Goal: Task Accomplishment & Management: Use online tool/utility

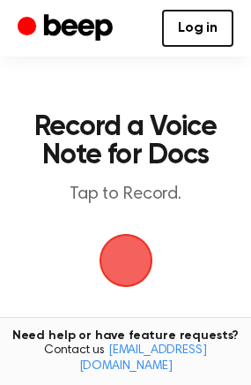
scroll to position [252, 0]
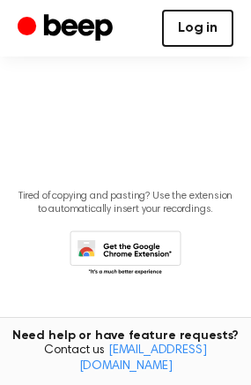
click at [191, 31] on link "Log in" at bounding box center [197, 28] width 71 height 37
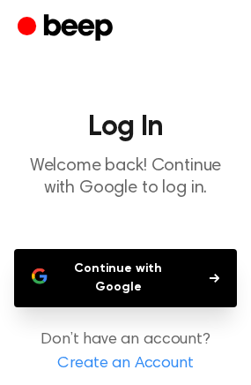
click at [105, 283] on button "Continue with Google" at bounding box center [125, 278] width 223 height 58
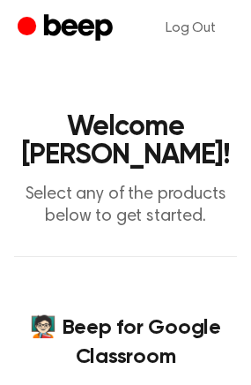
scroll to position [353, 0]
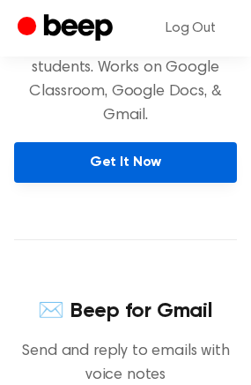
click at [82, 151] on link "Get It Now" at bounding box center [125, 162] width 223 height 41
click at [97, 166] on link "Get It Now" at bounding box center [125, 162] width 223 height 41
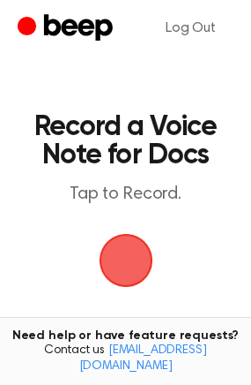
click at [116, 262] on span "button" at bounding box center [126, 261] width 54 height 54
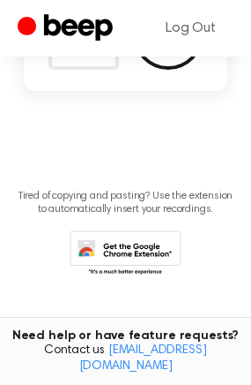
scroll to position [147, 0]
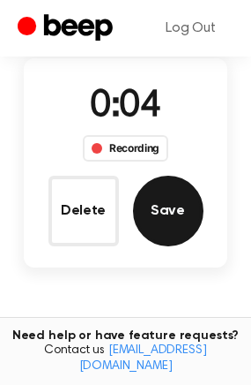
click at [158, 217] on button "Save" at bounding box center [168, 211] width 71 height 71
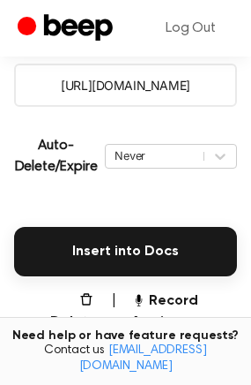
scroll to position [378, 0]
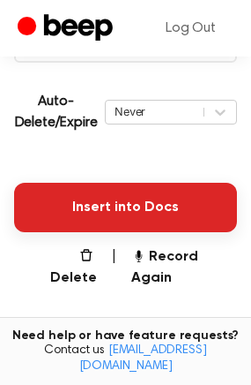
click at [102, 215] on button "Insert into Docs" at bounding box center [125, 207] width 223 height 49
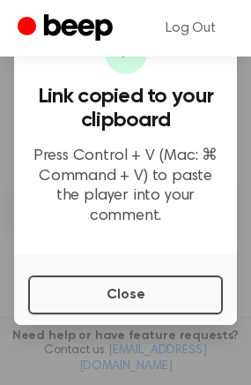
scroll to position [201, 0]
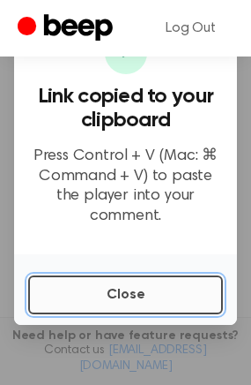
click at [118, 290] on button "Close" at bounding box center [125, 294] width 195 height 39
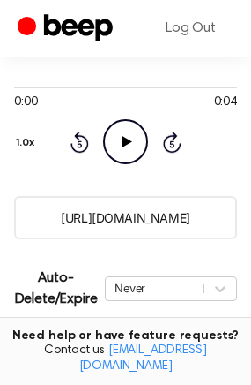
click at [125, 140] on icon at bounding box center [128, 141] width 10 height 11
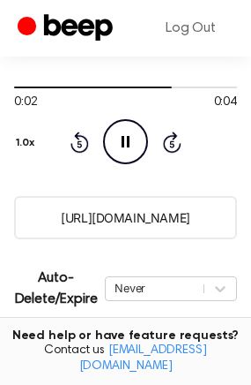
drag, startPoint x: 131, startPoint y: 139, endPoint x: 26, endPoint y: 138, distance: 105.0
click at [131, 139] on icon "Pause Audio" at bounding box center [125, 141] width 45 height 45
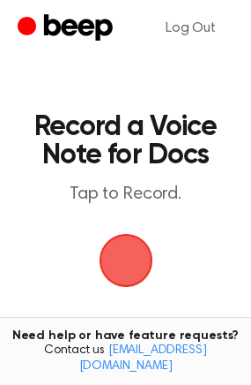
click at [126, 258] on span "button" at bounding box center [125, 260] width 49 height 49
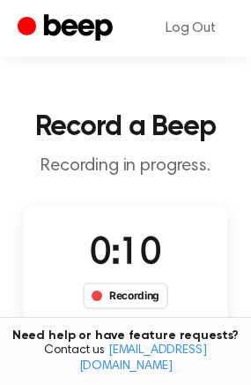
scroll to position [176, 0]
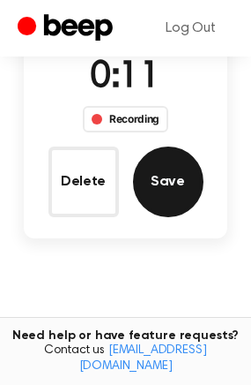
click at [156, 178] on button "Save" at bounding box center [168, 181] width 71 height 71
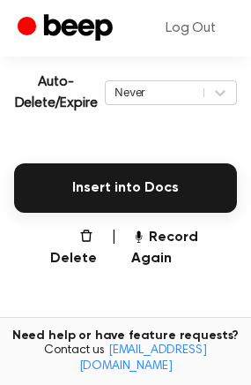
scroll to position [397, 0]
click at [221, 91] on icon at bounding box center [221, 93] width 18 height 18
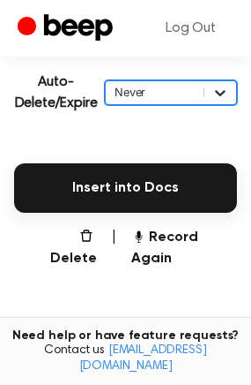
click at [221, 91] on icon at bounding box center [221, 93] width 18 height 18
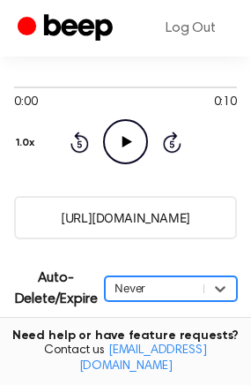
scroll to position [378, 0]
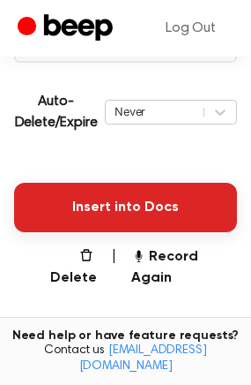
click at [104, 207] on button "Insert into Docs" at bounding box center [125, 207] width 223 height 49
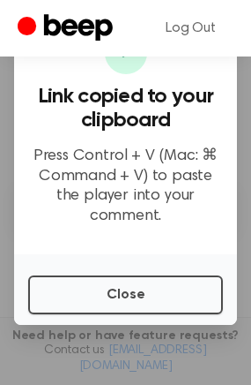
scroll to position [201, 0]
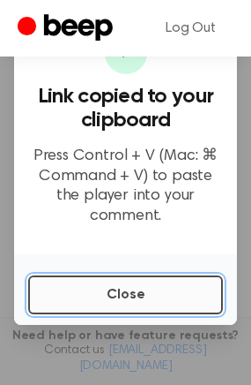
click at [116, 281] on button "Close" at bounding box center [125, 294] width 195 height 39
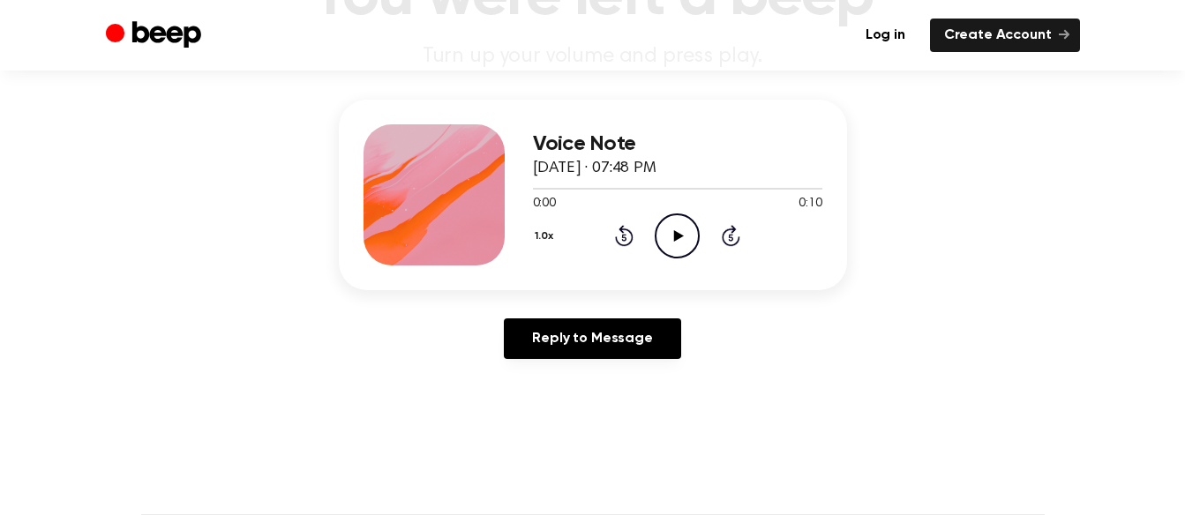
click at [659, 230] on icon "Play Audio" at bounding box center [677, 236] width 45 height 45
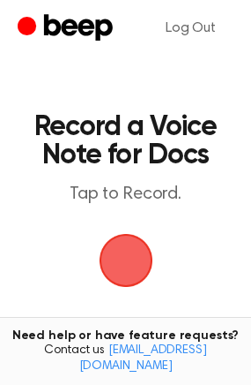
click at [121, 255] on span "button" at bounding box center [126, 261] width 54 height 54
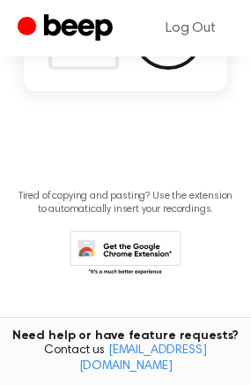
scroll to position [147, 0]
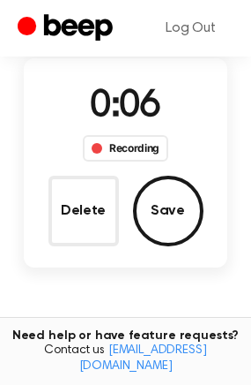
click at [136, 132] on div "0:06 Recording" at bounding box center [126, 120] width 114 height 82
click at [135, 152] on div "Recording" at bounding box center [126, 148] width 86 height 26
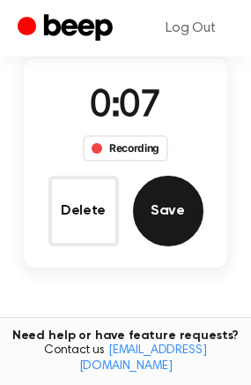
click at [152, 192] on button "Save" at bounding box center [168, 211] width 71 height 71
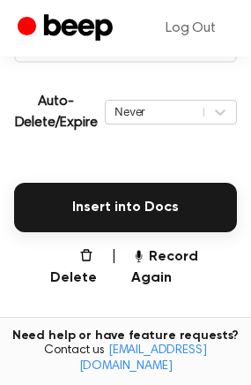
scroll to position [554, 0]
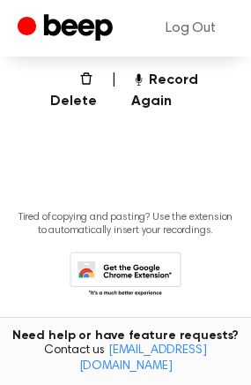
click at [127, 251] on icon at bounding box center [126, 275] width 112 height 49
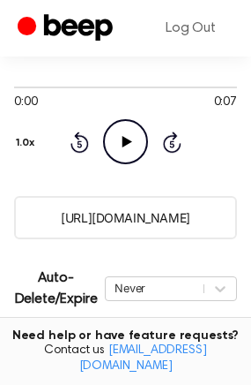
scroll to position [378, 0]
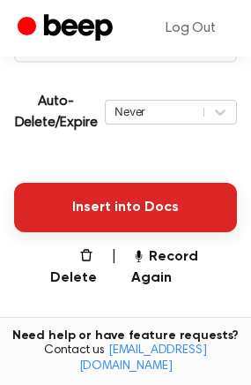
click at [105, 208] on button "Insert into Docs" at bounding box center [125, 207] width 223 height 49
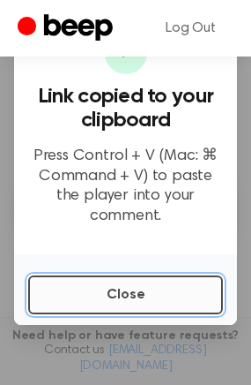
click at [122, 285] on button "Close" at bounding box center [125, 294] width 195 height 39
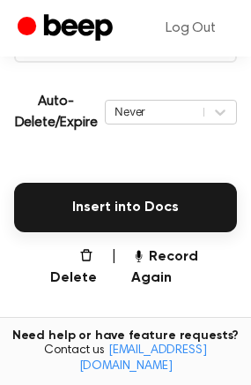
scroll to position [201, 0]
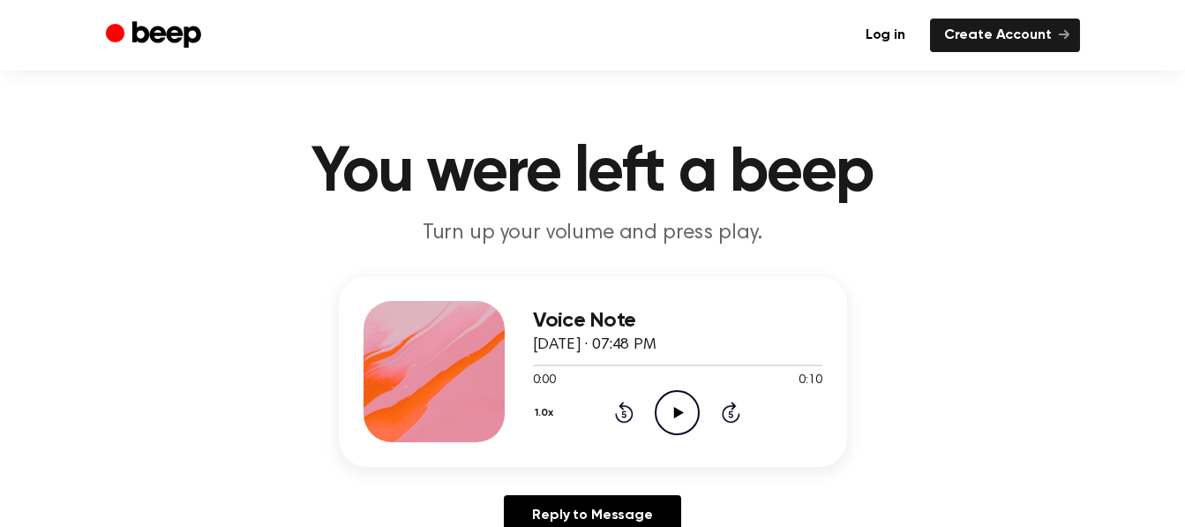
scroll to position [176, 0]
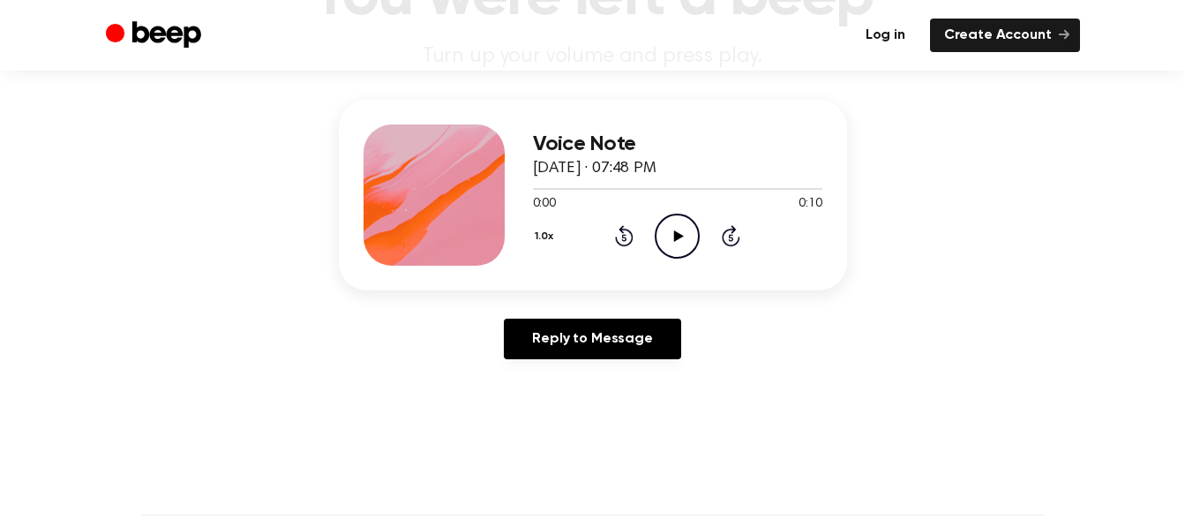
click at [893, 35] on link "Log in" at bounding box center [886, 36] width 68 height 34
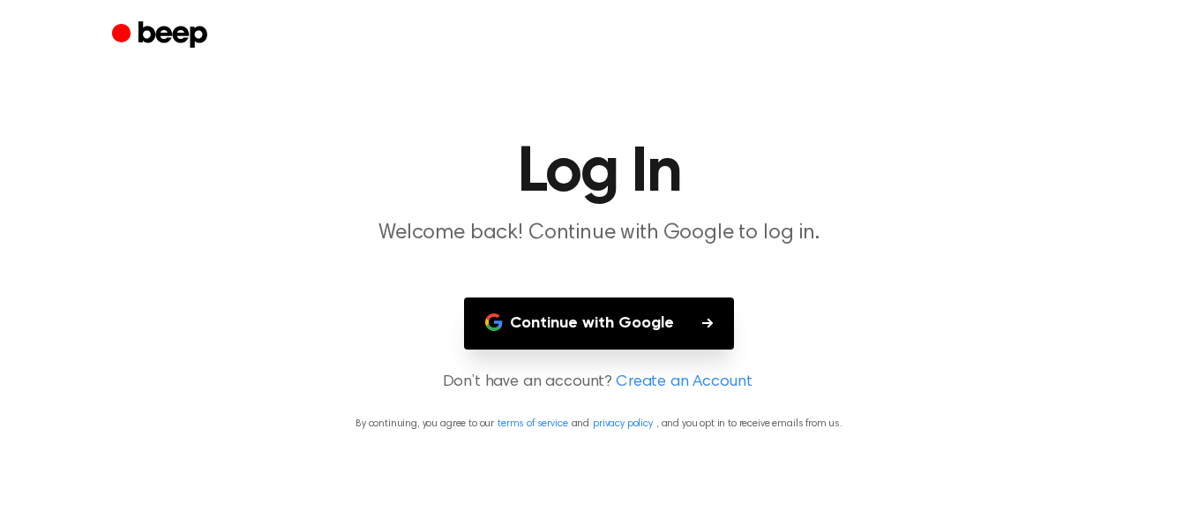
click at [597, 311] on button "Continue with Google" at bounding box center [599, 323] width 270 height 52
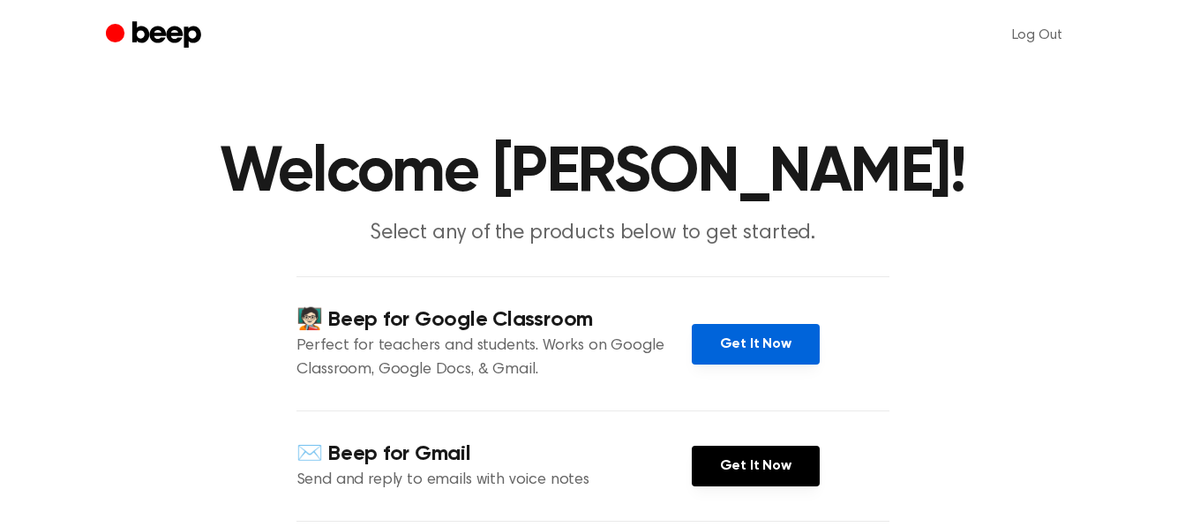
scroll to position [176, 0]
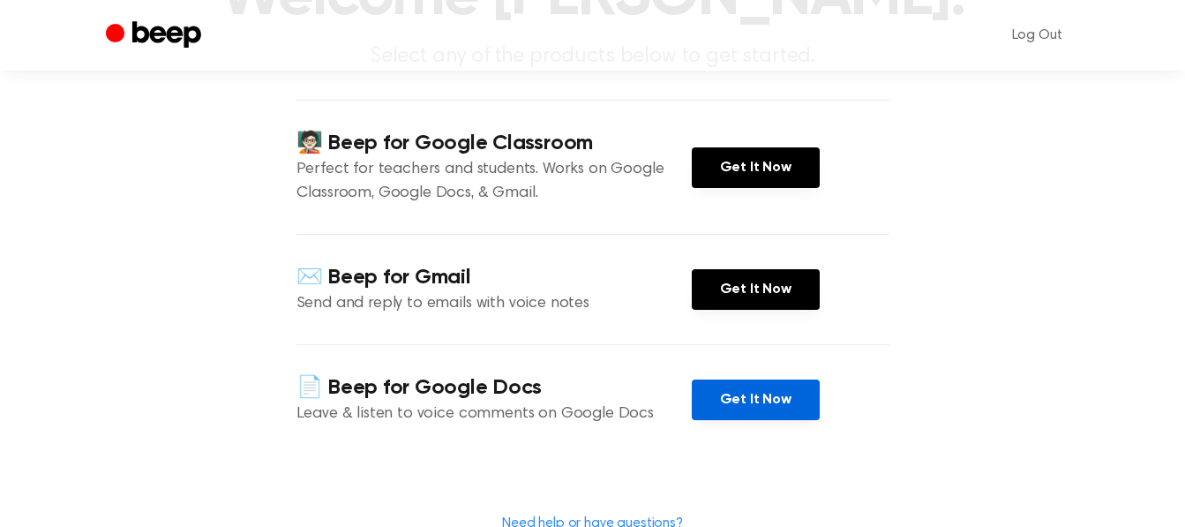
click at [722, 394] on link "Get It Now" at bounding box center [756, 399] width 128 height 41
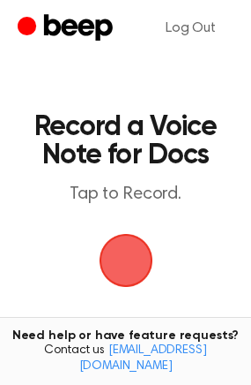
click at [107, 256] on span "button" at bounding box center [126, 261] width 54 height 54
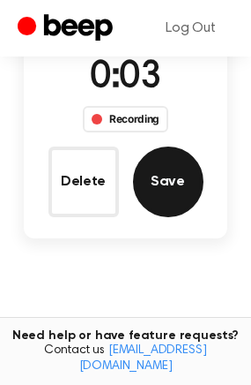
click at [157, 175] on button "Save" at bounding box center [168, 181] width 71 height 71
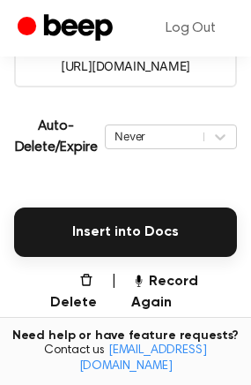
scroll to position [397, 0]
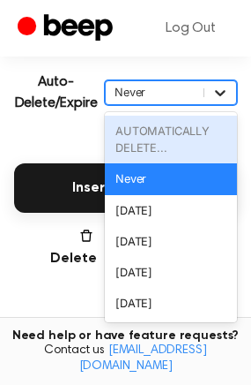
click at [221, 87] on icon at bounding box center [221, 93] width 18 height 18
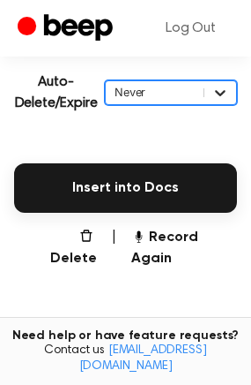
click at [221, 87] on icon at bounding box center [221, 93] width 18 height 18
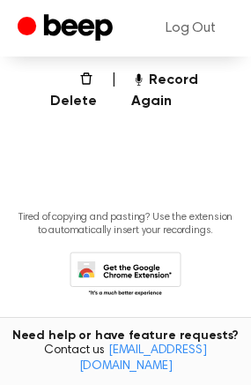
scroll to position [378, 0]
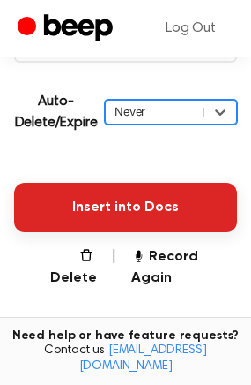
click at [94, 202] on button "Insert into Docs" at bounding box center [125, 207] width 223 height 49
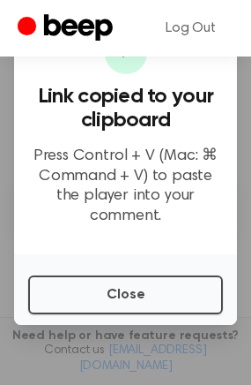
scroll to position [201, 0]
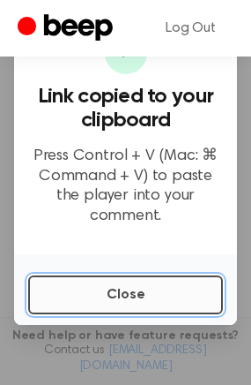
click at [124, 281] on button "Close" at bounding box center [125, 294] width 195 height 39
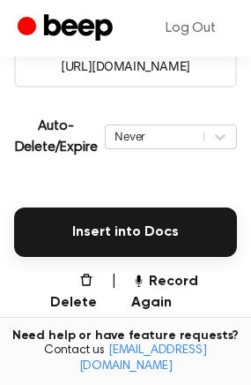
scroll to position [0, 0]
